Goal: Complete application form

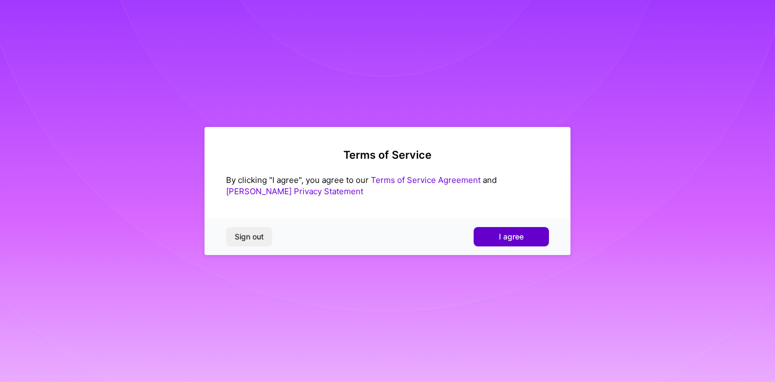
click at [499, 237] on span "I agree" at bounding box center [511, 236] width 25 height 11
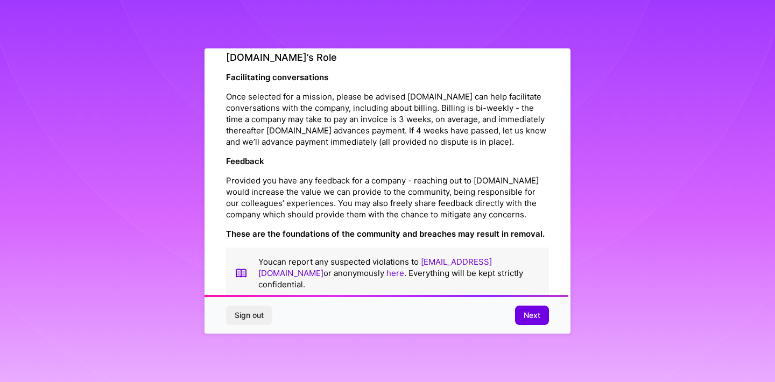
scroll to position [1194, 0]
click at [533, 315] on span "Next" at bounding box center [532, 315] width 17 height 11
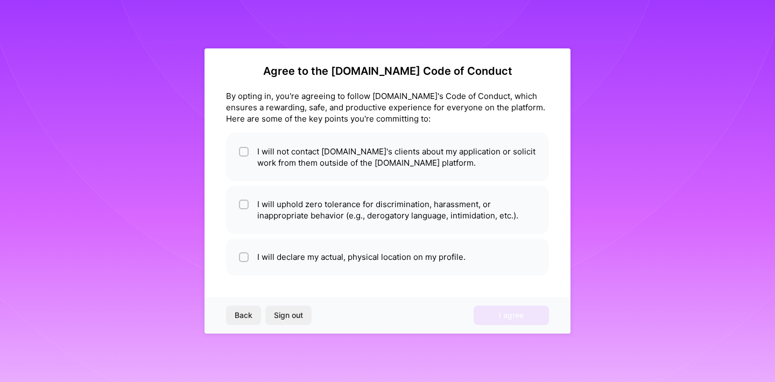
scroll to position [5, 0]
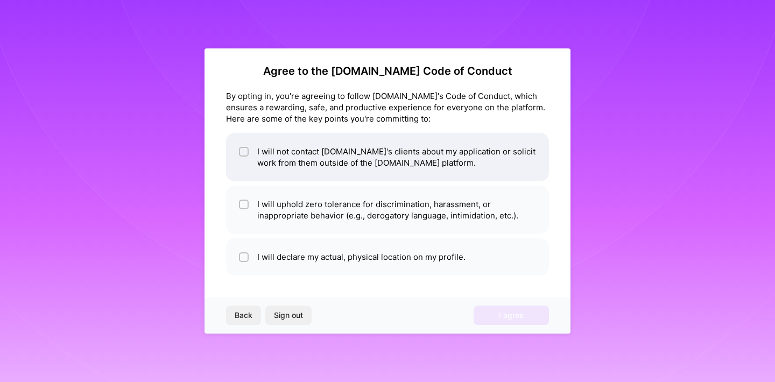
click at [390, 157] on li "I will not contact A.Team's clients about my application or solicit work from t…" at bounding box center [387, 157] width 323 height 48
checkbox input "true"
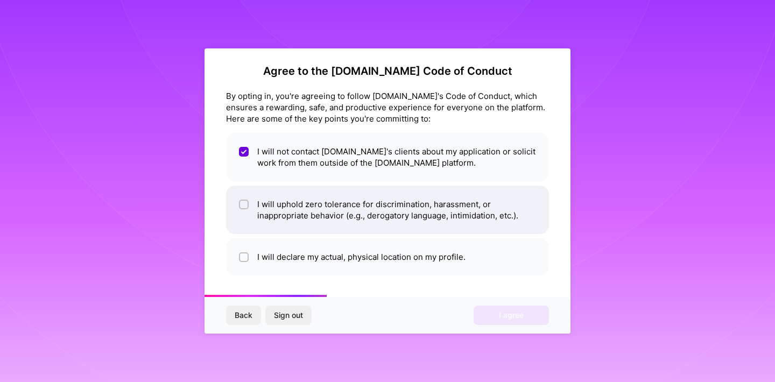
click at [378, 213] on li "I will uphold zero tolerance for discrimination, harassment, or inappropriate b…" at bounding box center [387, 210] width 323 height 48
checkbox input "true"
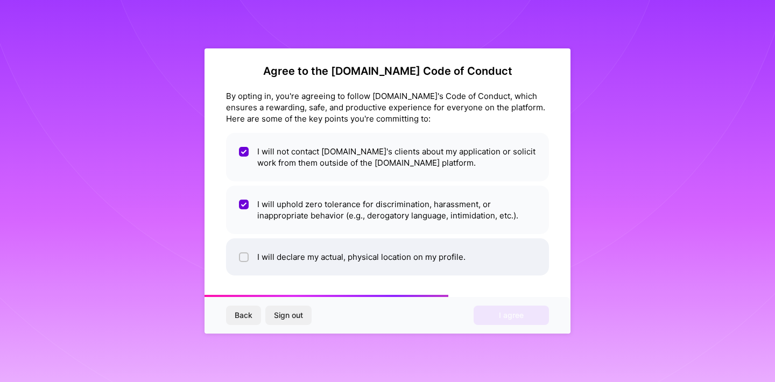
click at [392, 253] on li "I will declare my actual, physical location on my profile." at bounding box center [387, 256] width 323 height 37
checkbox input "true"
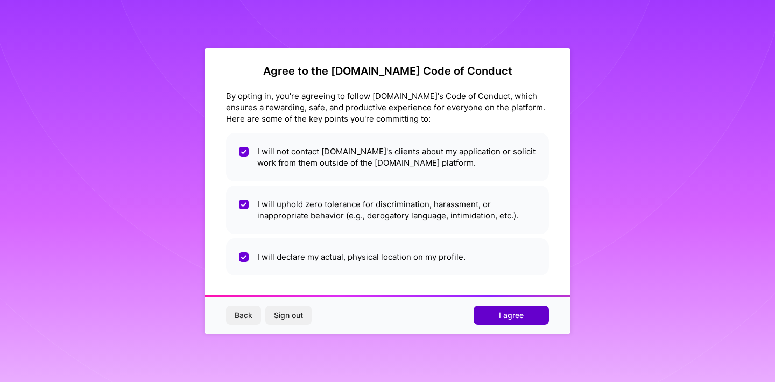
click at [504, 313] on span "I agree" at bounding box center [511, 315] width 25 height 11
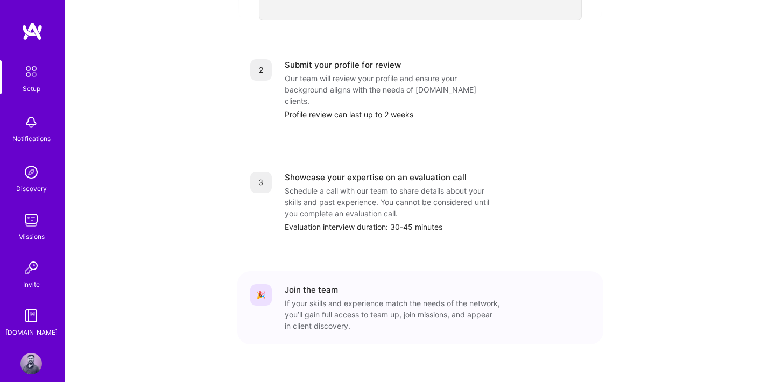
scroll to position [436, 0]
